Goal: Task Accomplishment & Management: Manage account settings

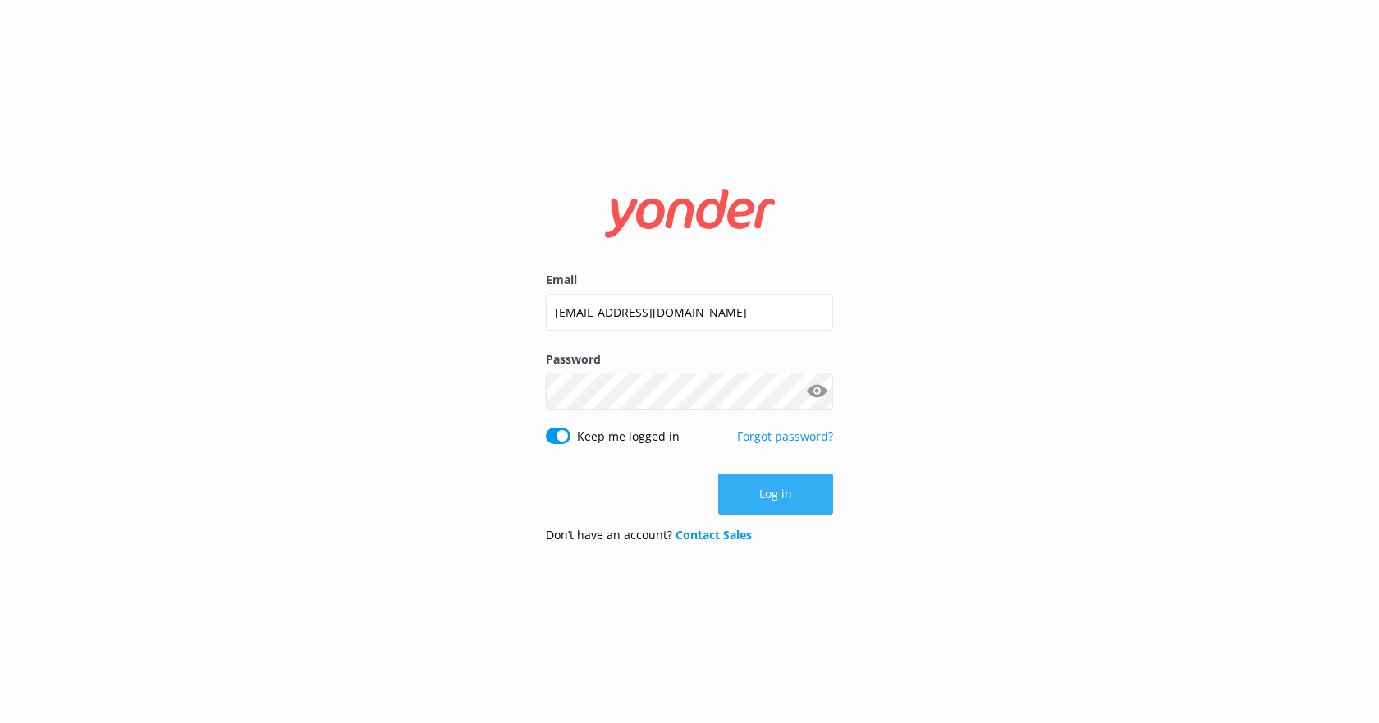
click at [791, 500] on button "Log in" at bounding box center [775, 494] width 115 height 41
